Goal: Information Seeking & Learning: Learn about a topic

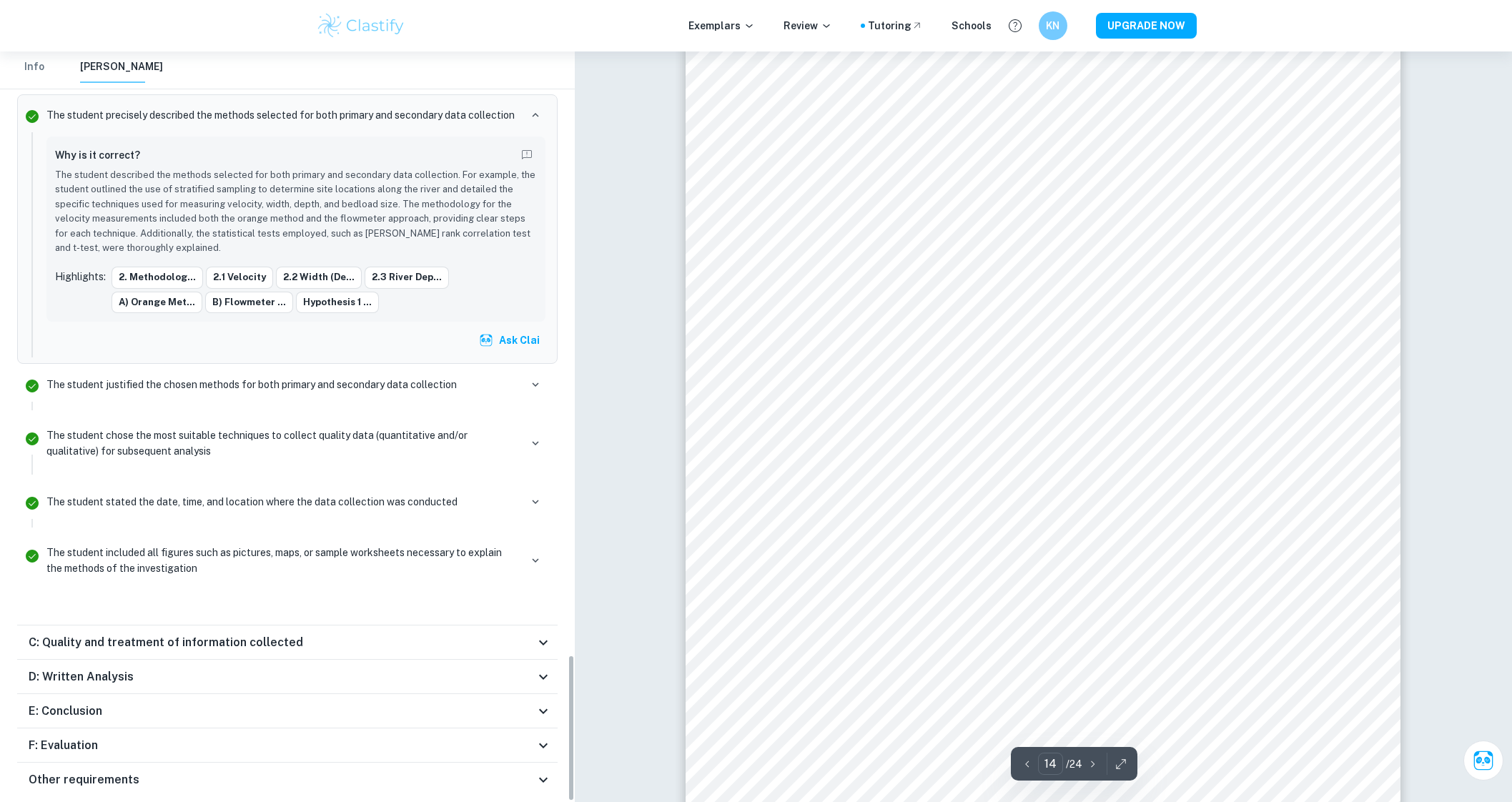
scroll to position [12597, 0]
click at [381, 634] on div "C: Quality and treatment of information collected" at bounding box center [282, 643] width 507 height 17
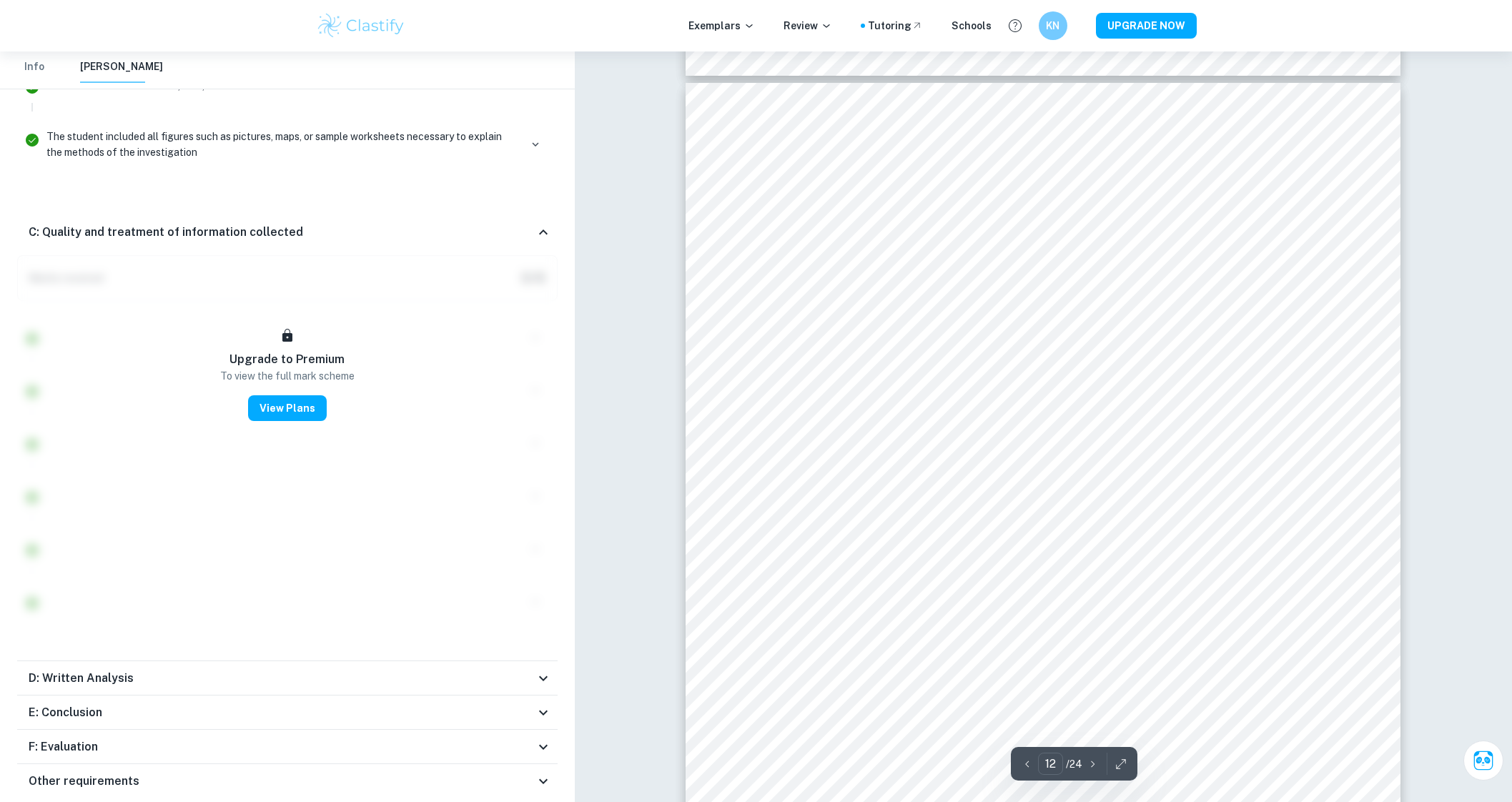
scroll to position [10621, 0]
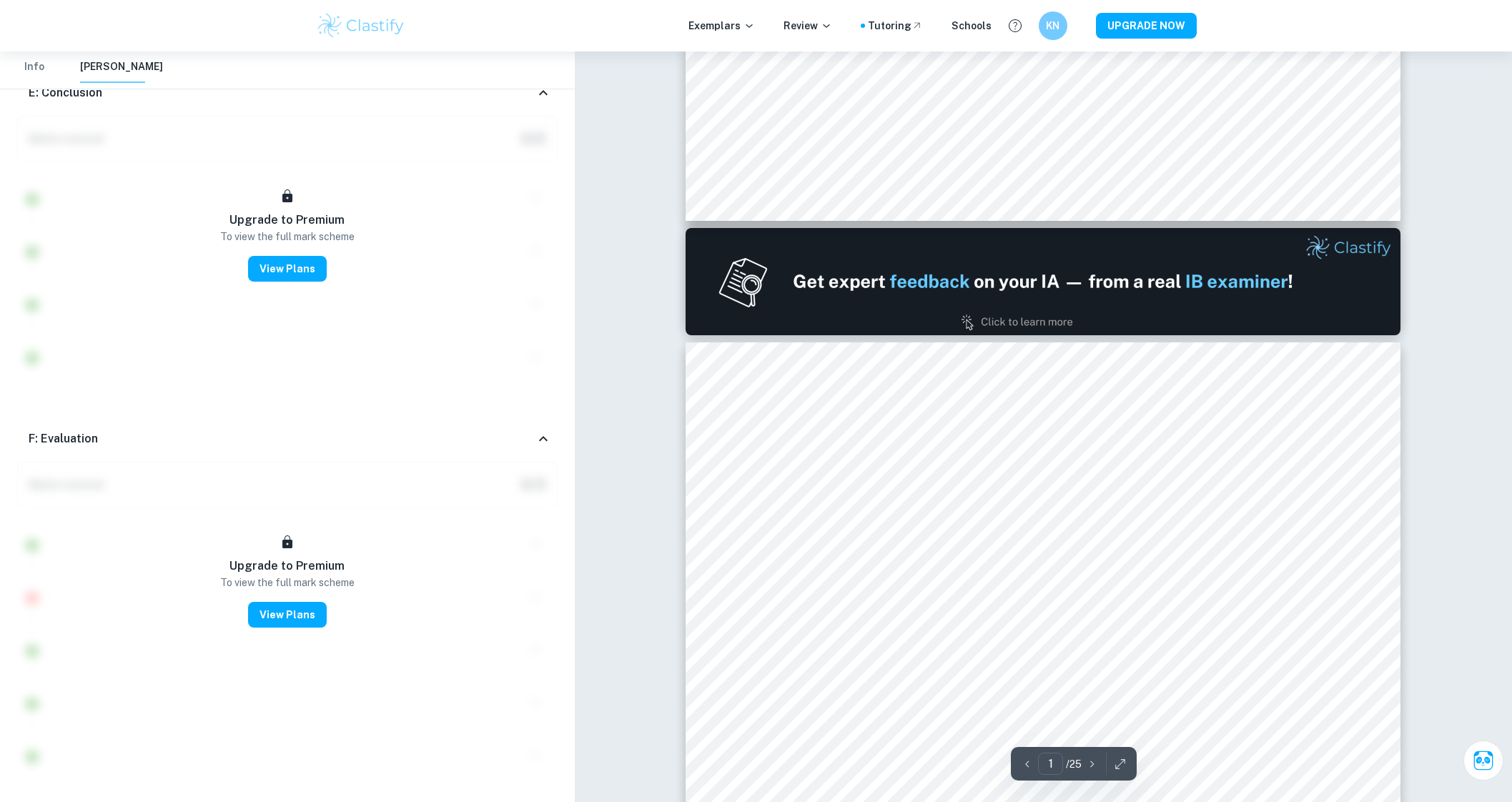
scroll to position [852, 0]
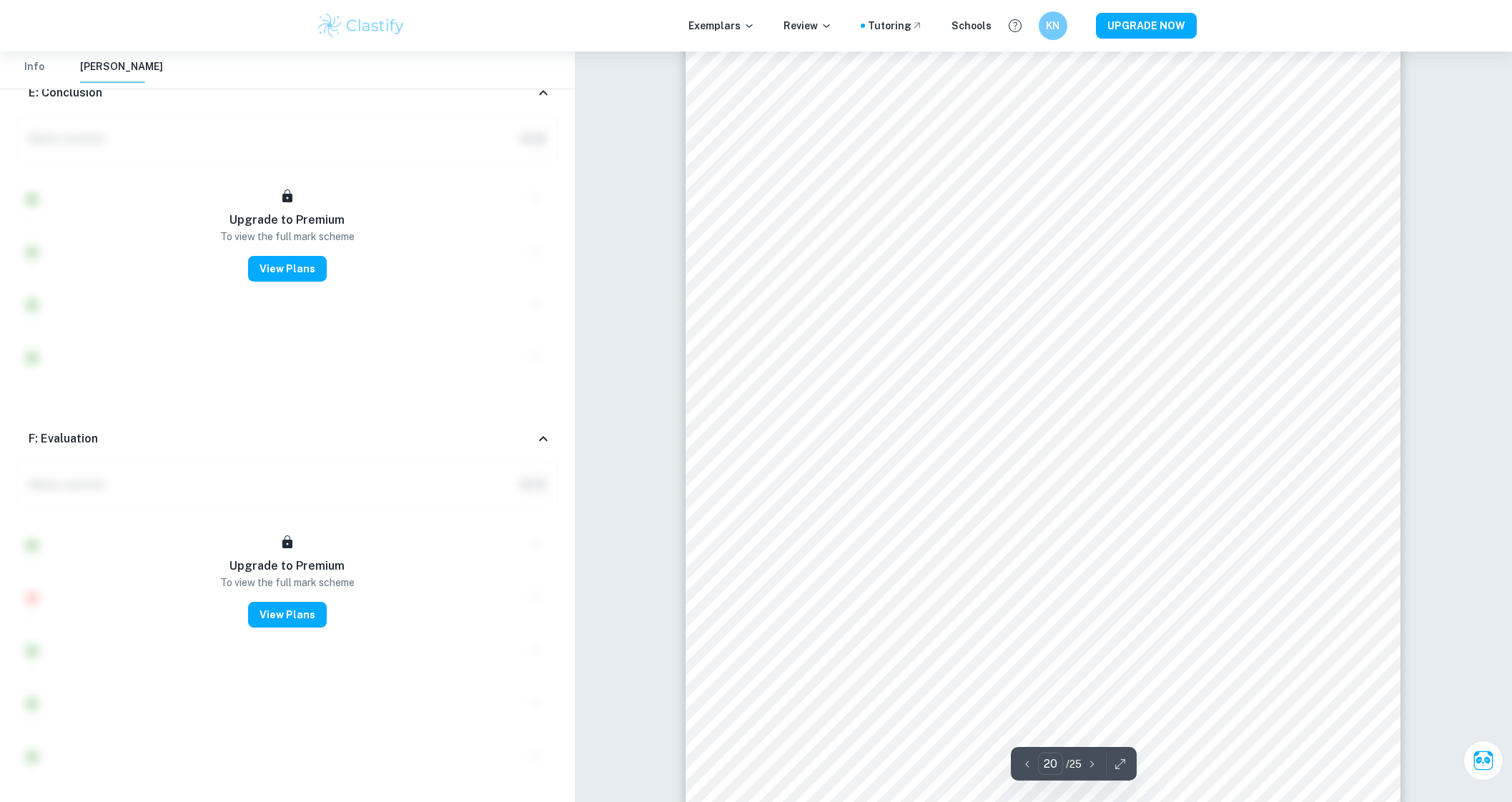
scroll to position [20001, 0]
